Goal: Task Accomplishment & Management: Manage account settings

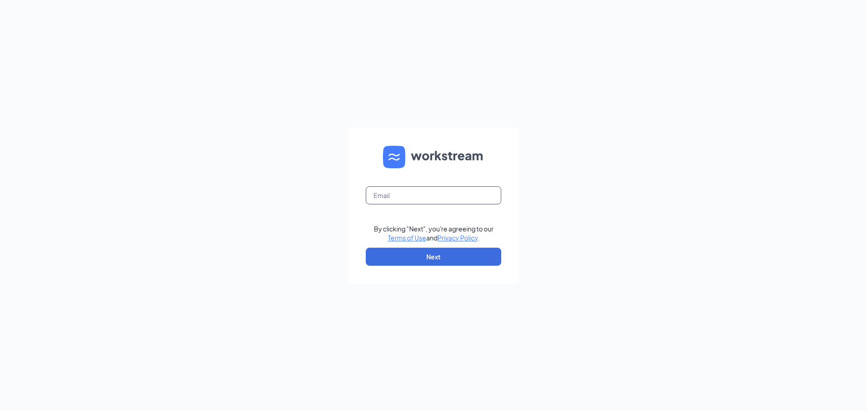
click at [446, 193] on input "text" at bounding box center [433, 195] width 135 height 18
click at [447, 199] on input "text" at bounding box center [433, 195] width 135 height 18
type input "[EMAIL_ADDRESS][DOMAIN_NAME]"
click at [424, 259] on button "Next" at bounding box center [433, 257] width 135 height 18
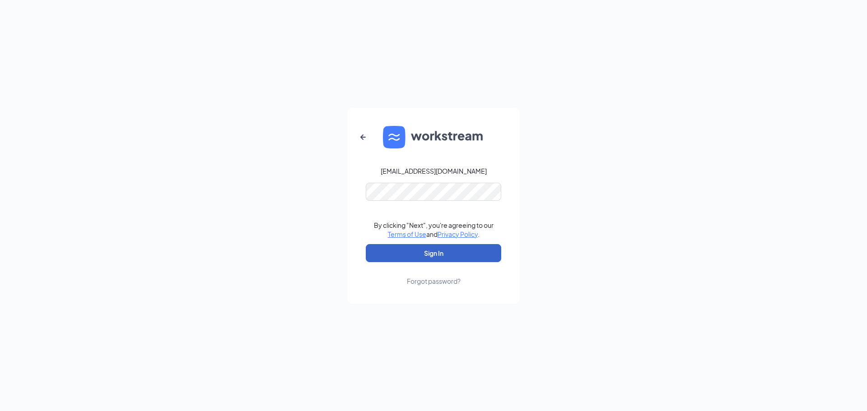
click at [431, 251] on button "Sign In" at bounding box center [433, 253] width 135 height 18
